Goal: Task Accomplishment & Management: Use online tool/utility

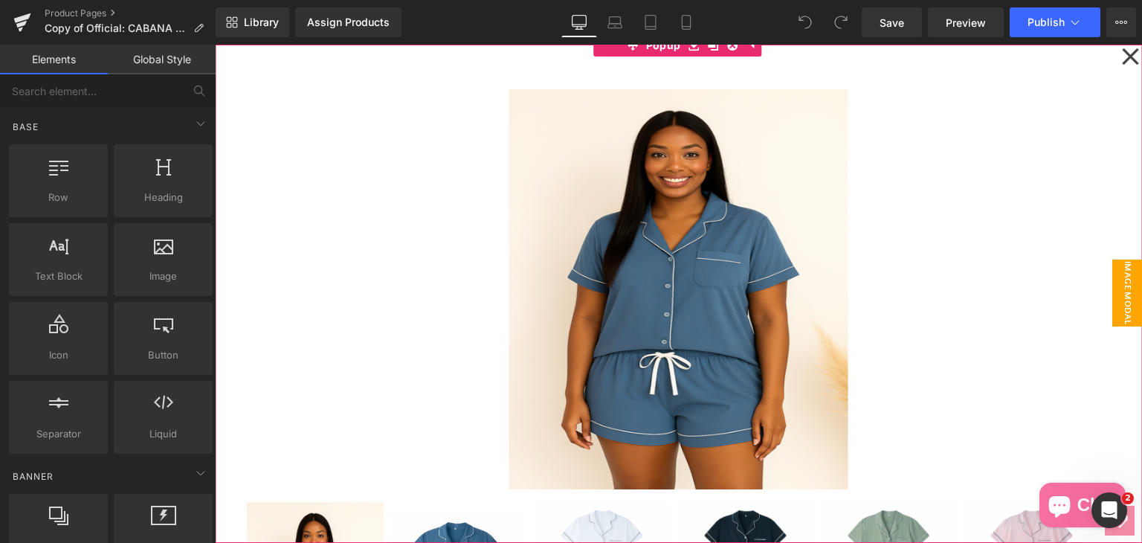
click at [1122, 61] on icon at bounding box center [1130, 56] width 16 height 16
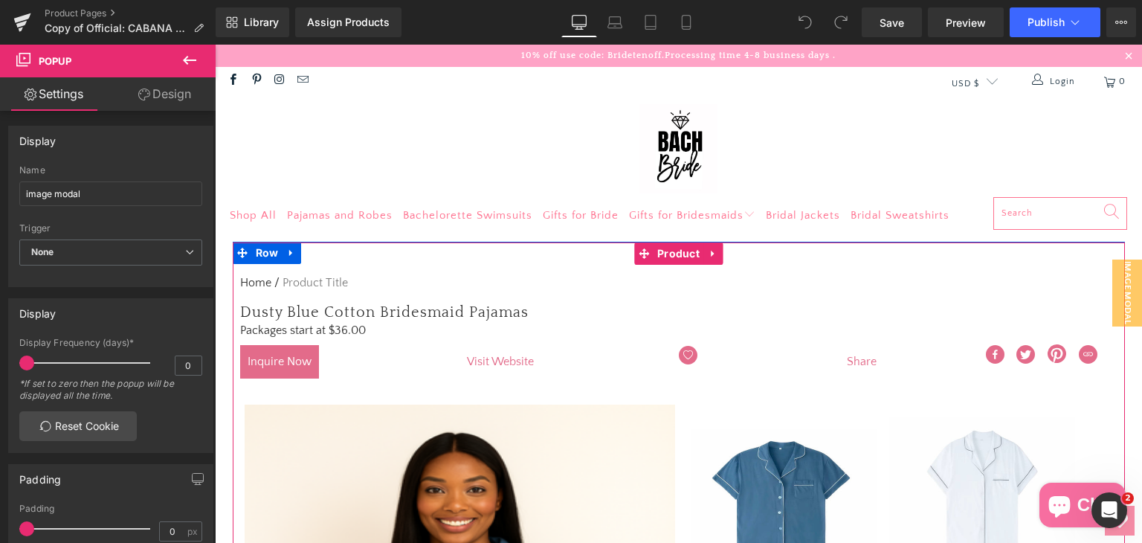
scroll to position [372, 0]
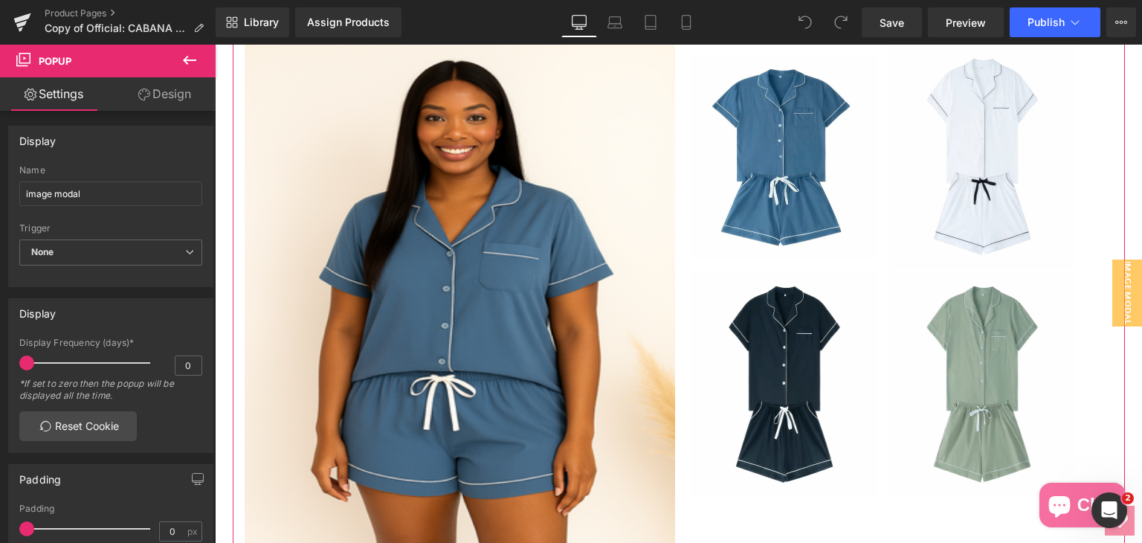
drag, startPoint x: 520, startPoint y: 322, endPoint x: 552, endPoint y: 94, distance: 230.5
click at [520, 322] on img at bounding box center [460, 293] width 431 height 520
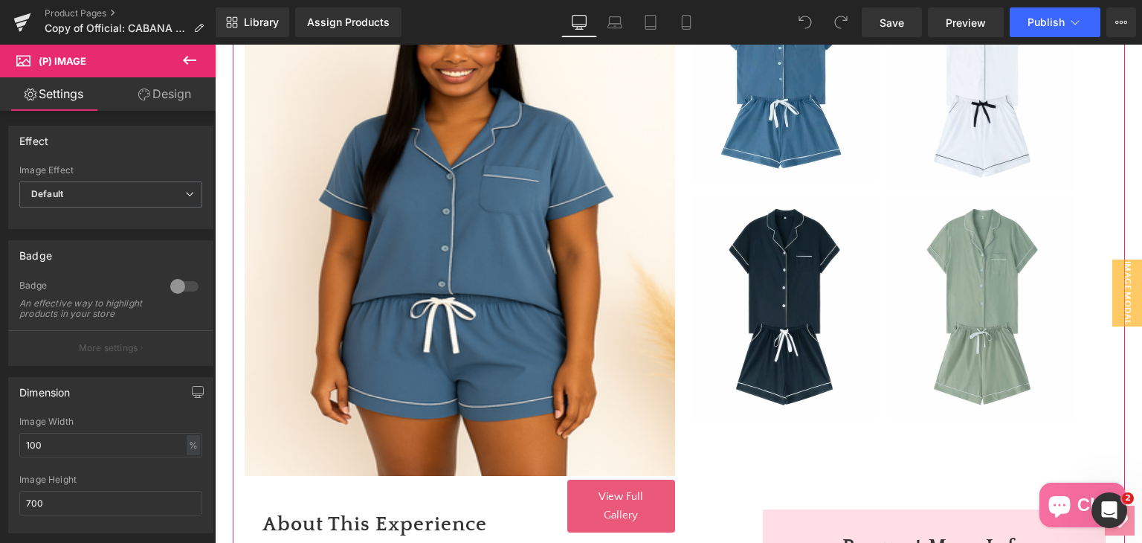
scroll to position [446, 0]
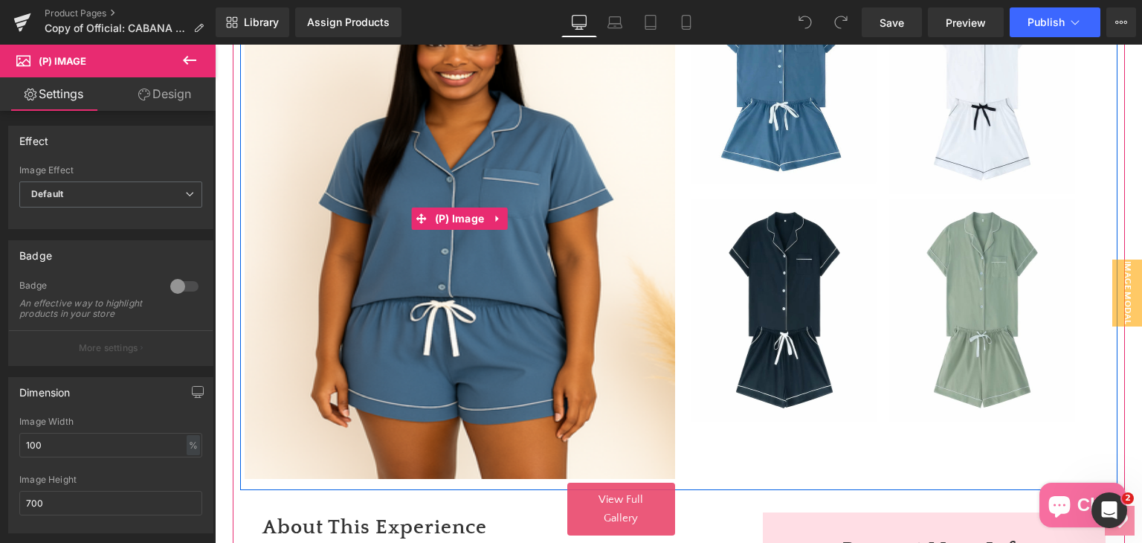
click at [510, 246] on img at bounding box center [460, 218] width 431 height 520
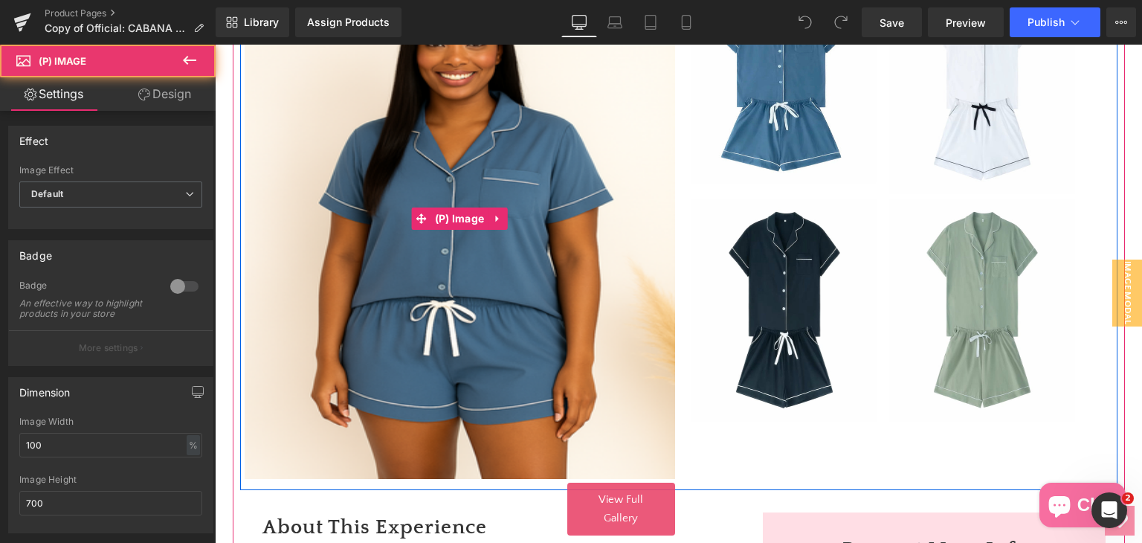
click at [510, 246] on img at bounding box center [460, 218] width 431 height 520
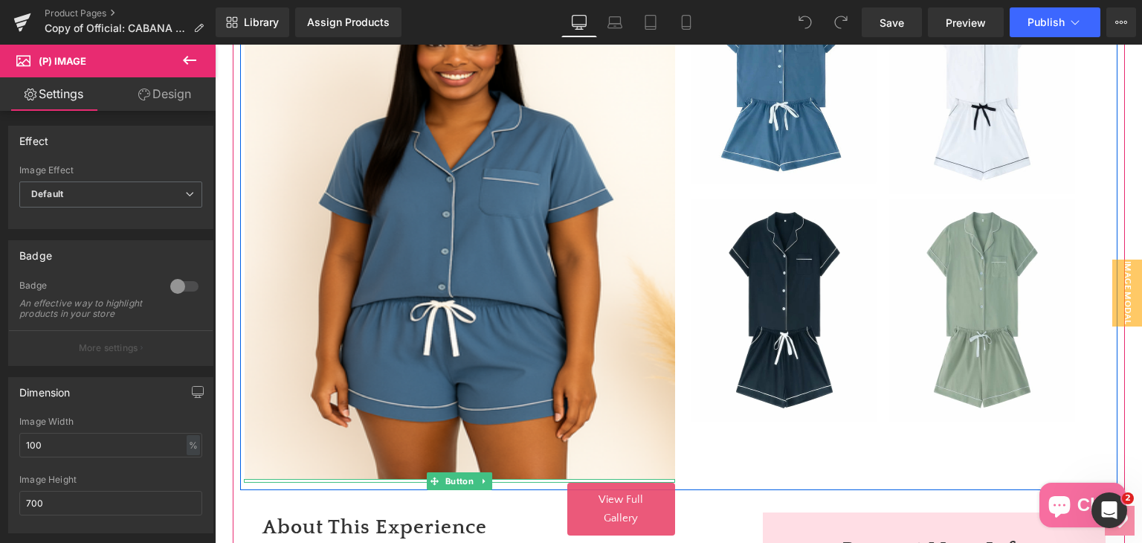
click at [599, 503] on span "View Full Gallery" at bounding box center [621, 509] width 45 height 32
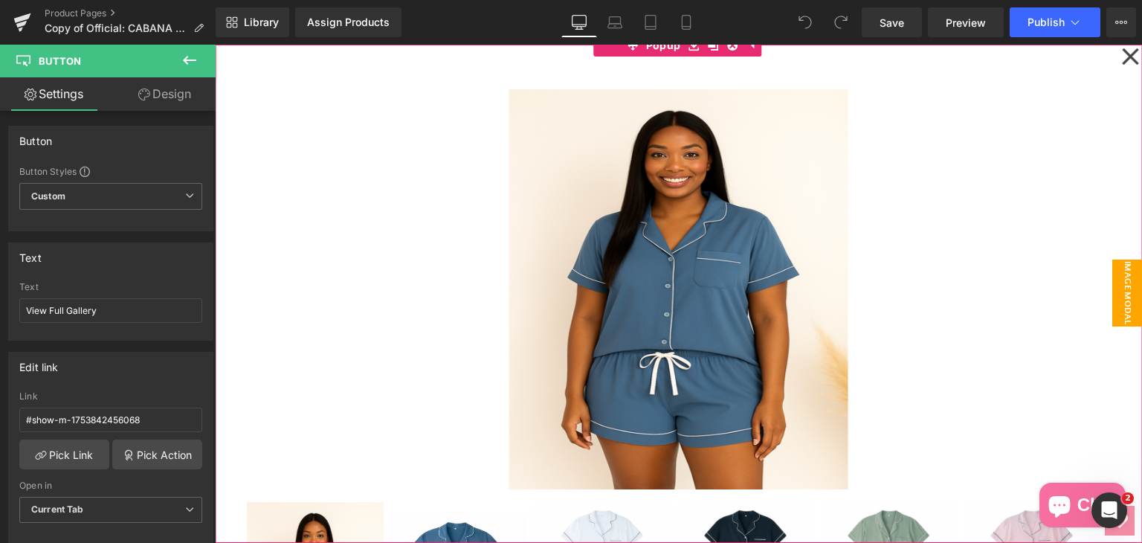
click at [1121, 65] on icon at bounding box center [1130, 56] width 18 height 74
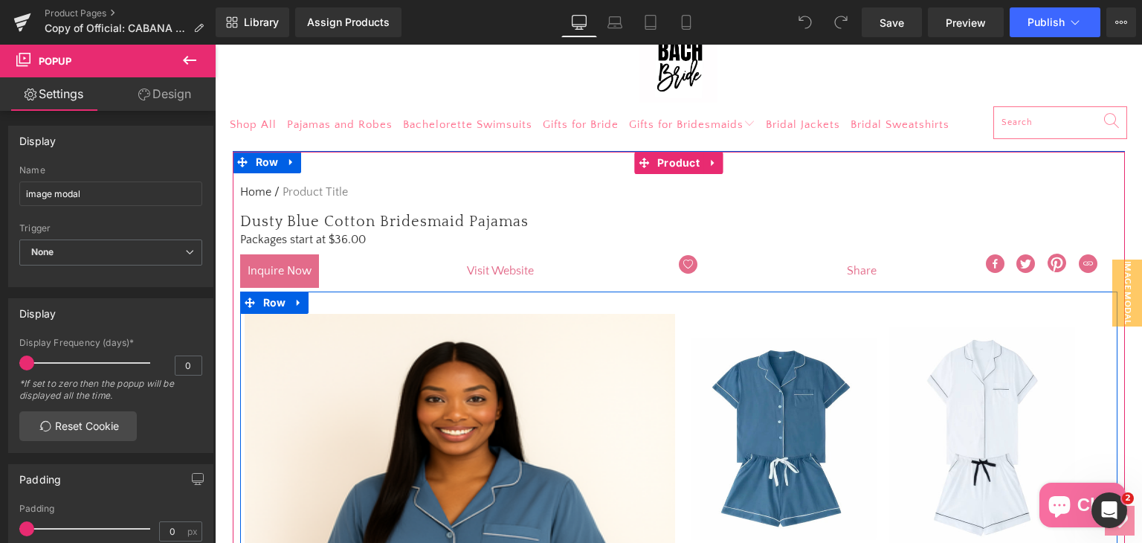
scroll to position [0, 0]
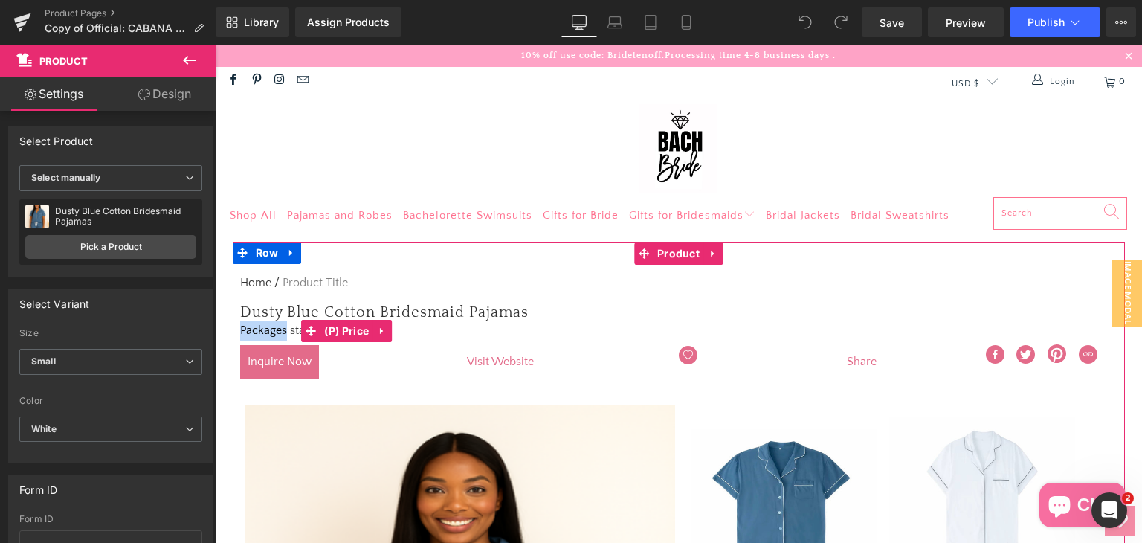
drag, startPoint x: 233, startPoint y: 331, endPoint x: 281, endPoint y: 329, distance: 48.4
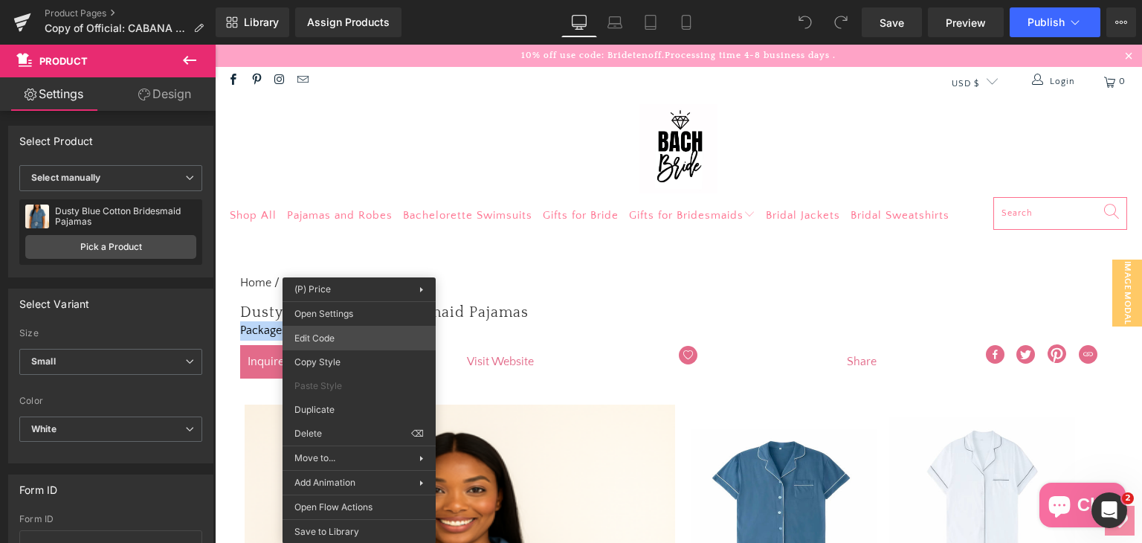
click at [333, 0] on div "You are previewing how the will restyle your page. You can not edit Elements in…" at bounding box center [571, 0] width 1142 height 0
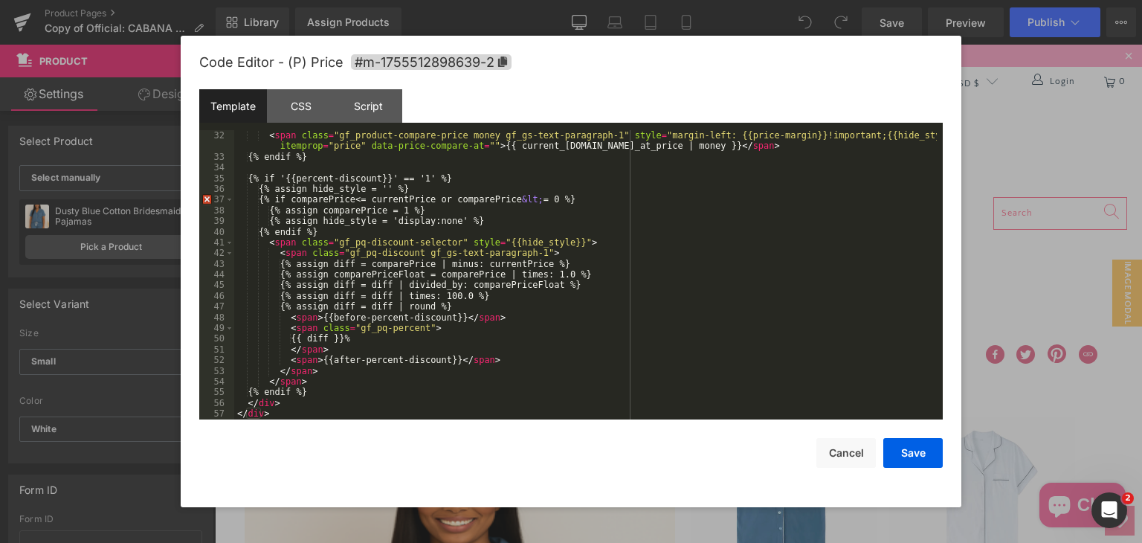
scroll to position [309, 0]
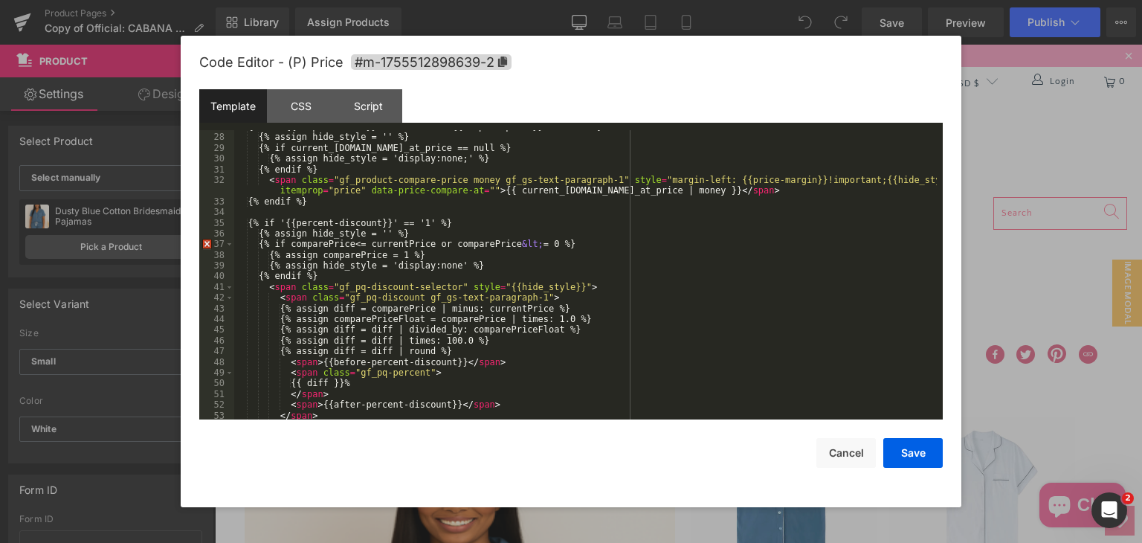
click at [645, 310] on div "{% if '{{compare-first}}' != '1' and '{{compare-price}}' == '1' %} {% assign hi…" at bounding box center [585, 276] width 703 height 311
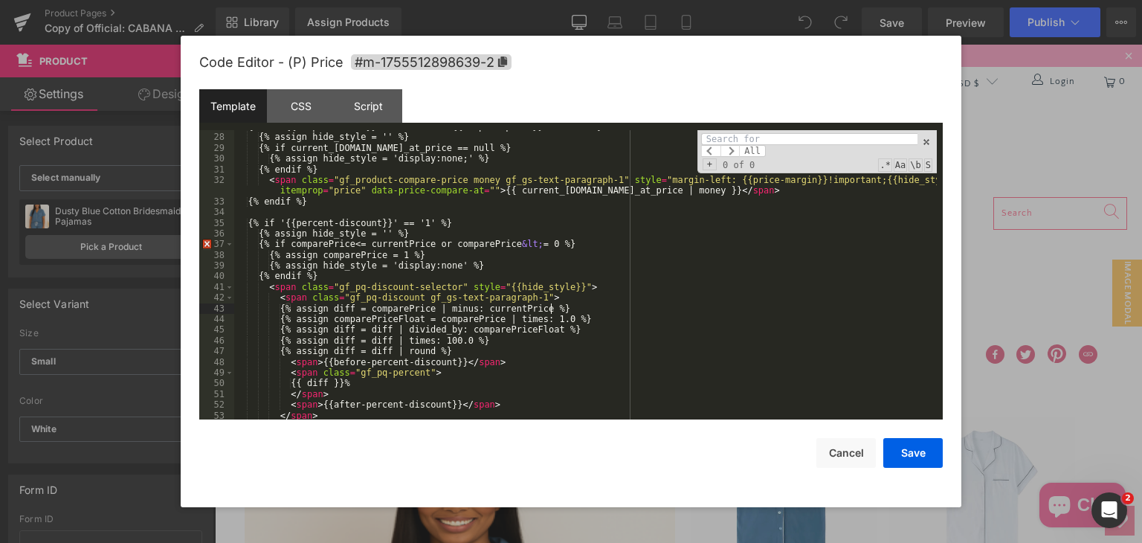
click at [646, 310] on div "{% if '{{compare-first}}' != '1' and '{{compare-price}}' == '1' %} {% assign hi…" at bounding box center [585, 276] width 703 height 311
paste input "7R7o1T5z2G"
type input "7R7o1T5z2G"
click at [770, 141] on input at bounding box center [809, 139] width 216 height 12
paste input "Packages"
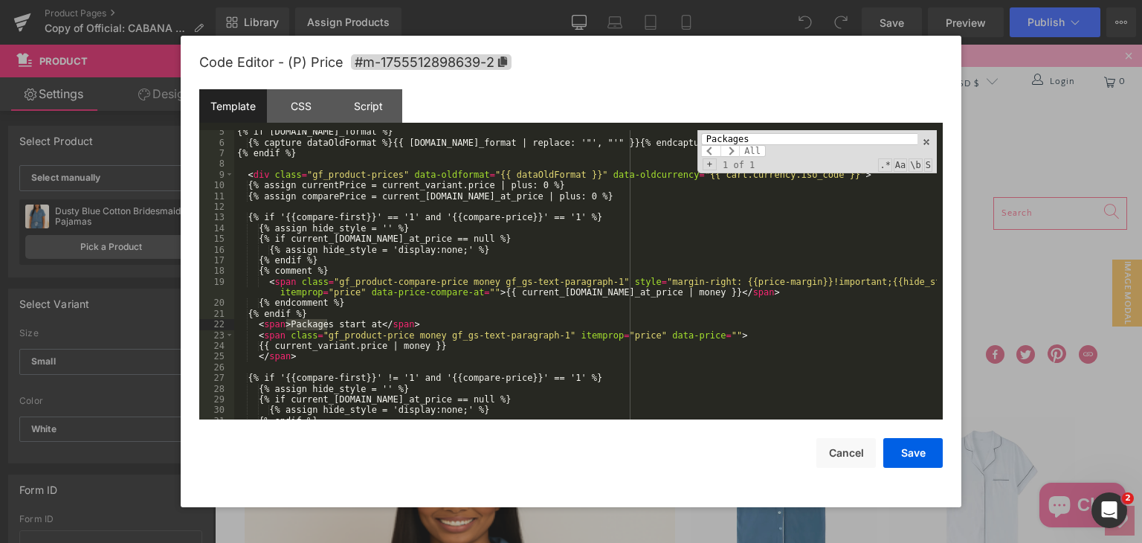
scroll to position [57, 0]
type input "Packages"
click at [283, 324] on div "{% if [DOMAIN_NAME]_format %} {% capture dataOldFormat %}{{ [DOMAIN_NAME]_forma…" at bounding box center [585, 281] width 703 height 311
click at [928, 146] on span at bounding box center [926, 142] width 10 height 10
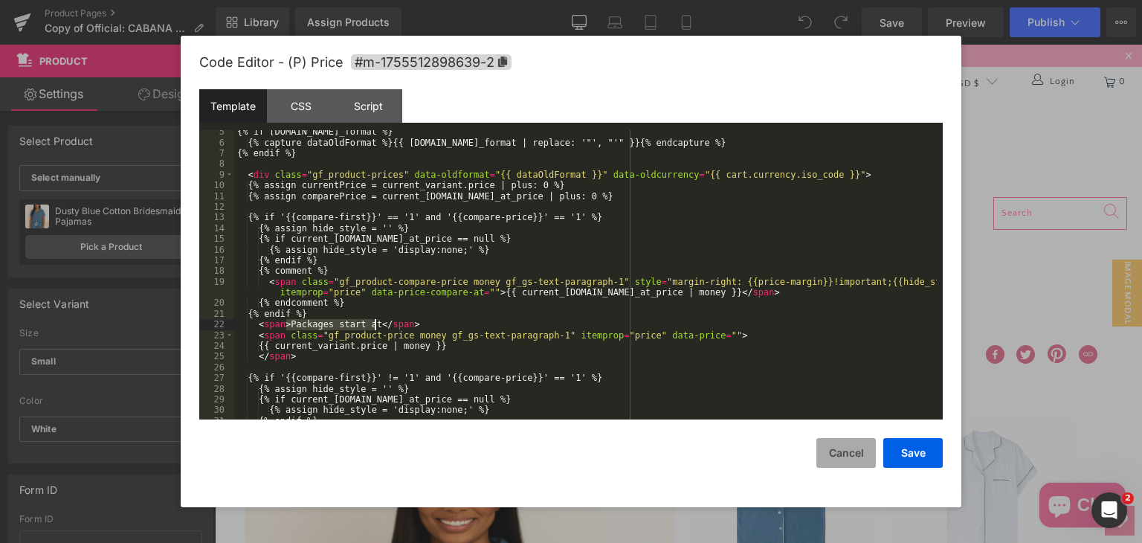
click at [854, 461] on button "Cancel" at bounding box center [845, 453] width 59 height 30
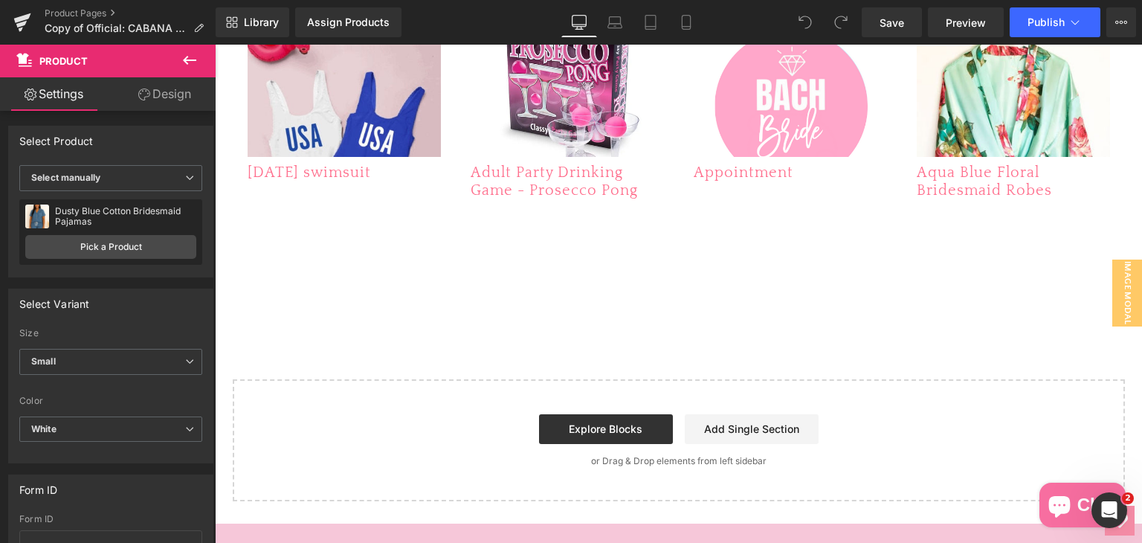
scroll to position [1413, 0]
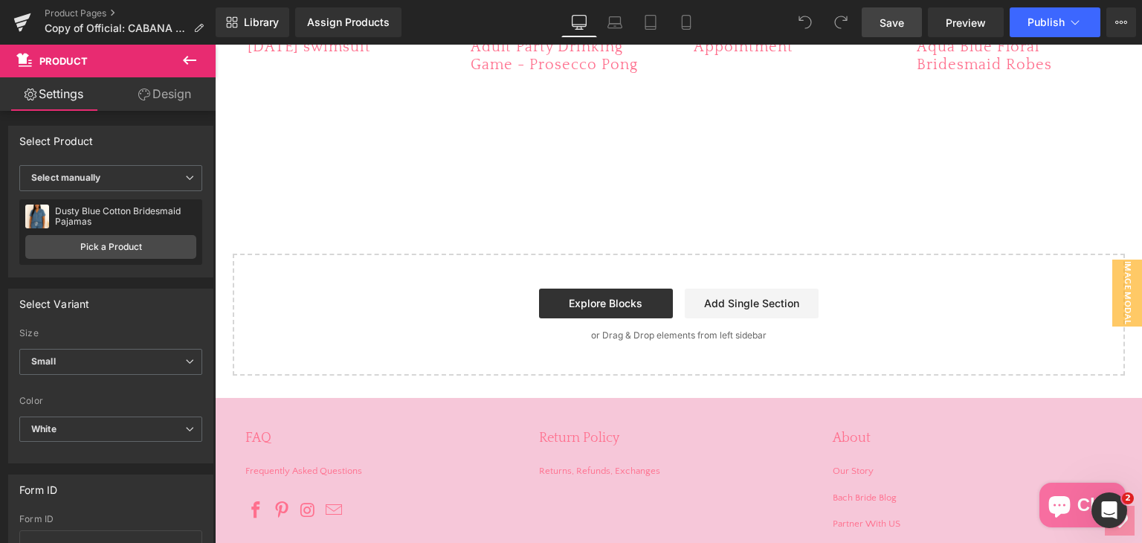
click at [887, 26] on span "Save" at bounding box center [892, 23] width 25 height 16
